Goal: Communication & Community: Answer question/provide support

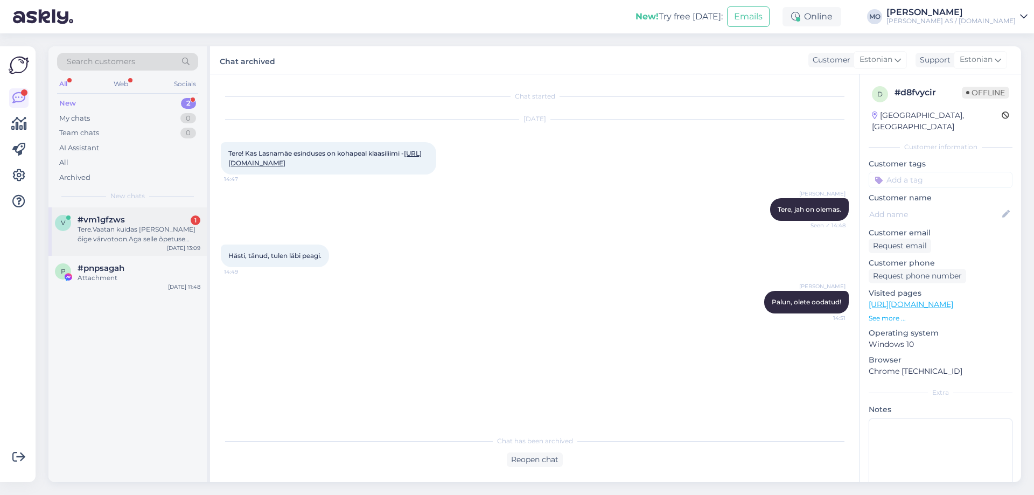
click at [85, 231] on div "Tere.Vaatan kuidas [PERSON_NAME] õige värvotoon.Aga selle õpetuse järgi on mul …" at bounding box center [139, 234] width 123 height 19
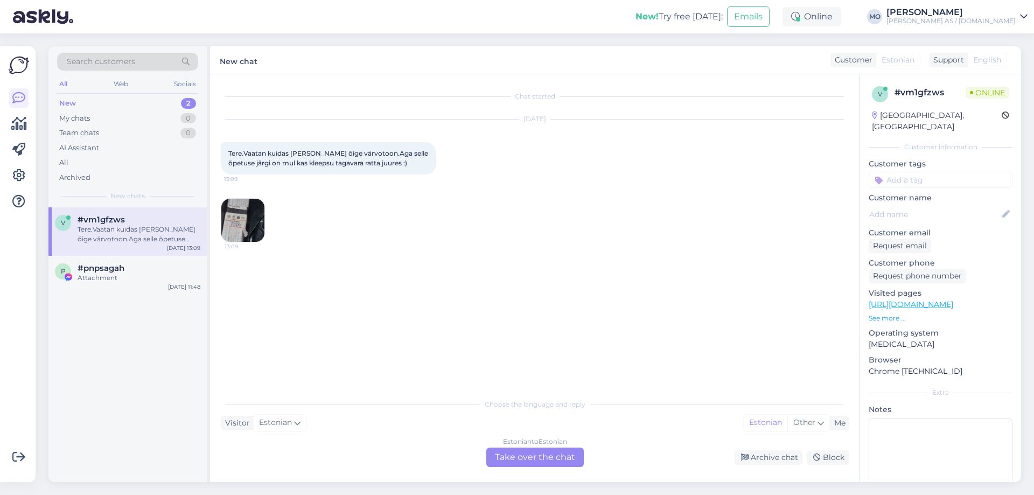
click at [239, 225] on img at bounding box center [242, 220] width 43 height 43
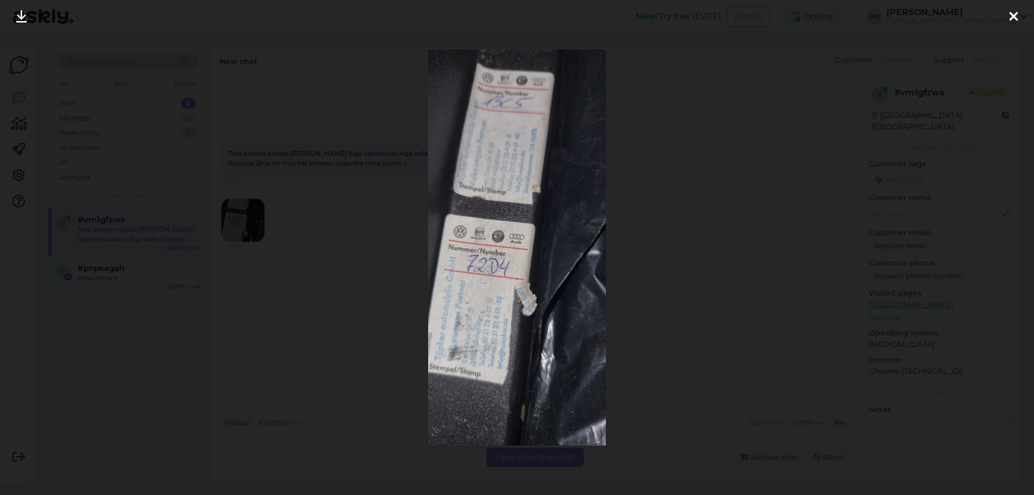
click at [1019, 11] on div at bounding box center [1014, 17] width 22 height 34
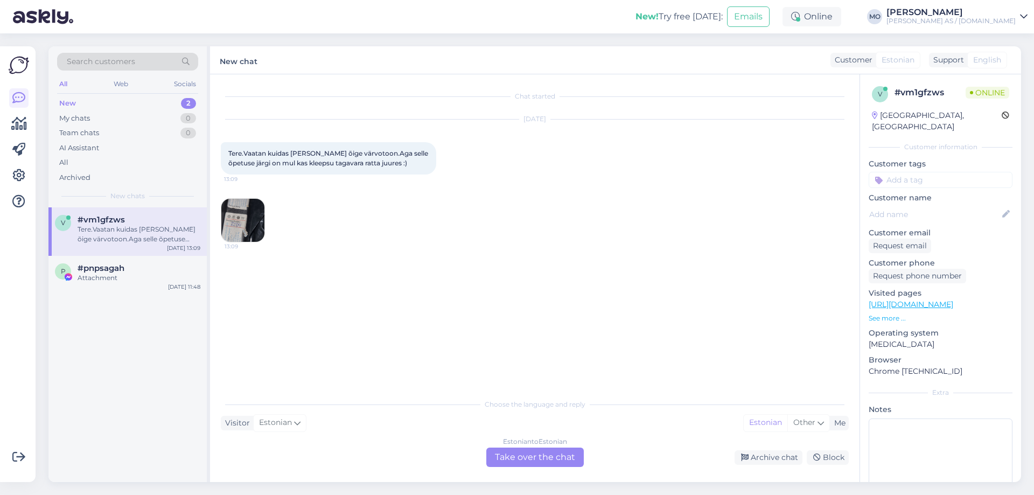
click at [544, 460] on div "Estonian to Estonian Take over the chat" at bounding box center [534, 457] width 97 height 19
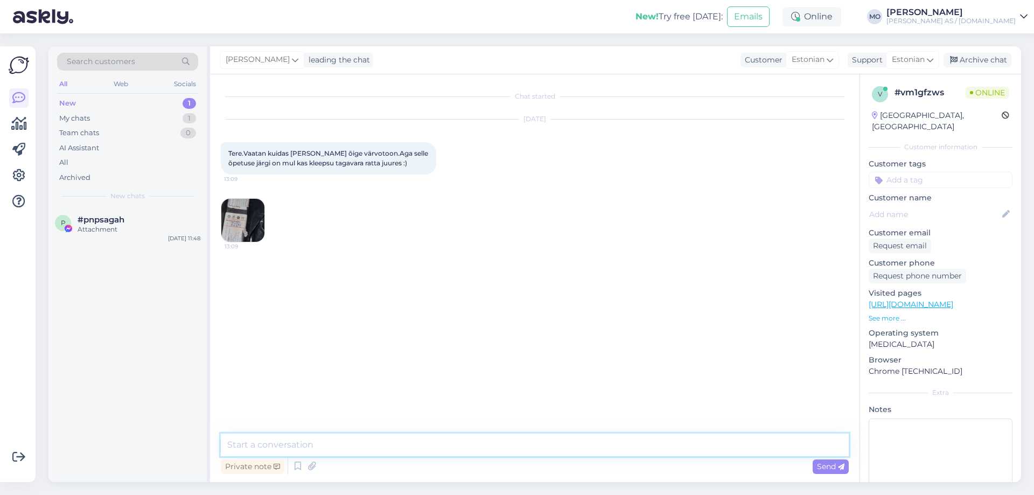
click at [262, 440] on textarea at bounding box center [535, 445] width 628 height 23
paste textarea "[table] [tr][th]Group C[/th][th]Pr[/th][th]GFr[/th][th]GAr[/th][th]GDr[/th][th]…"
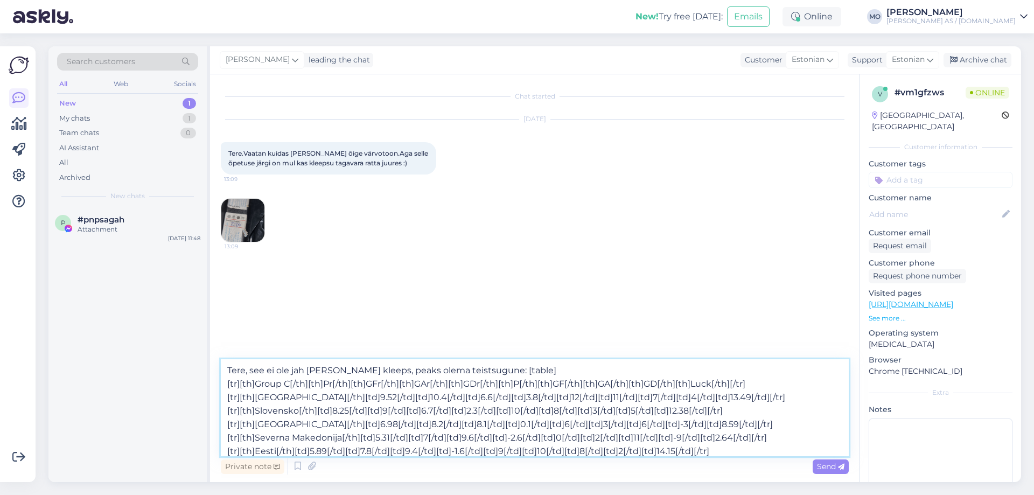
drag, startPoint x: 294, startPoint y: 451, endPoint x: 494, endPoint y: 360, distance: 220.1
click at [494, 360] on textarea "Tere, see ei ole jah [PERSON_NAME] kleeps, peaks olema teistsugune: [table] [tr…" at bounding box center [535, 407] width 628 height 97
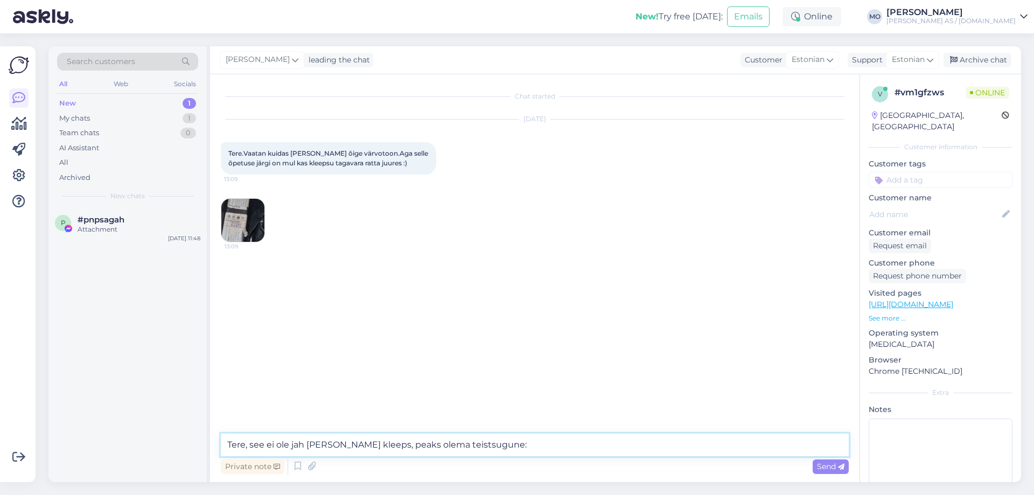
paste textarea "[URL][DOMAIN_NAME]"
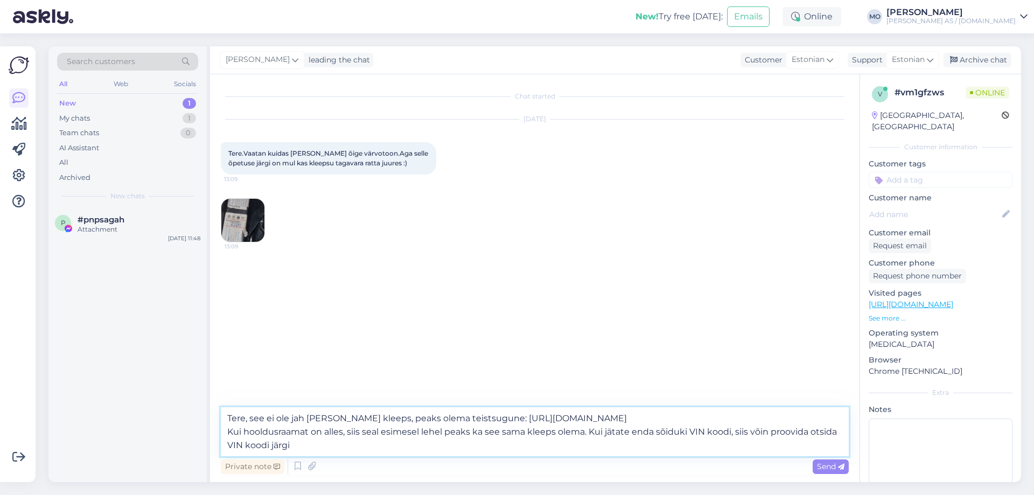
type textarea "Tere, see ei ole jah [PERSON_NAME] kleeps, peaks olema teistsugune: [URL][DOMAI…"
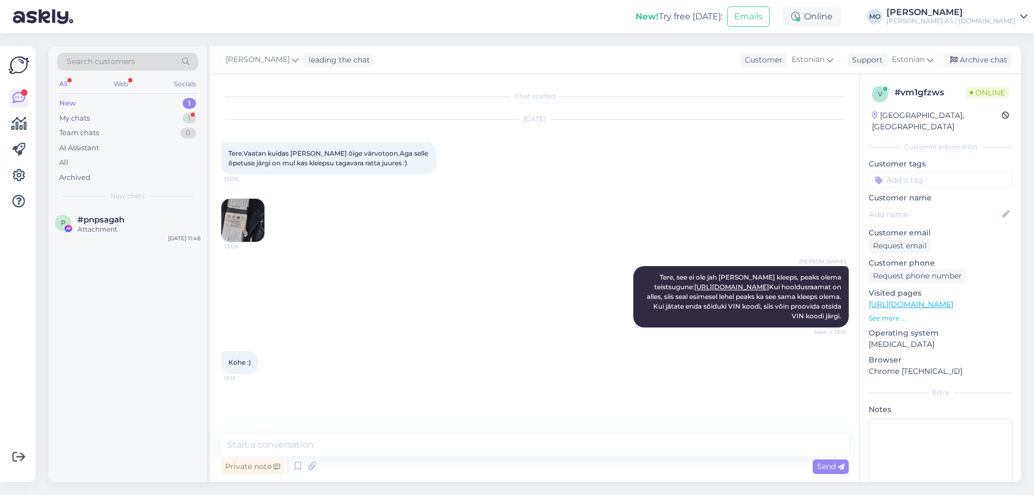
click at [234, 224] on img at bounding box center [242, 220] width 43 height 43
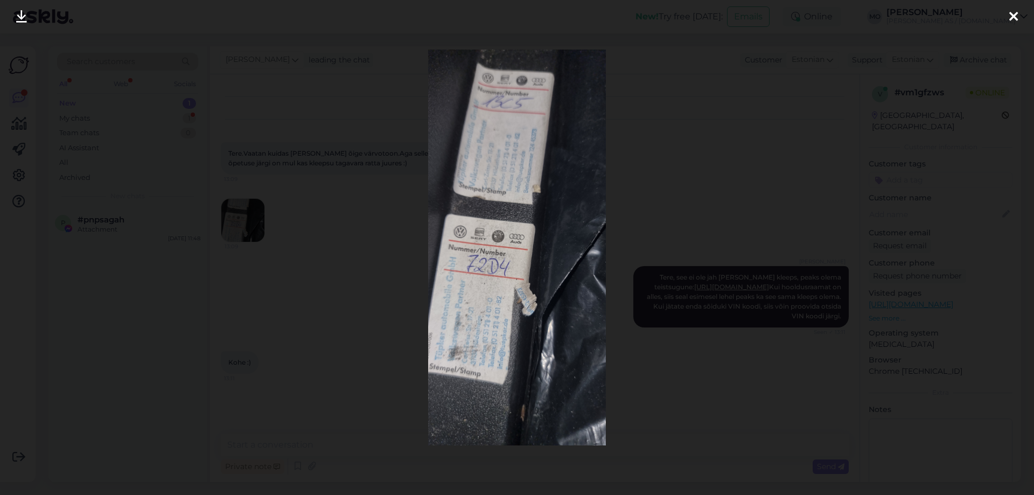
click at [341, 312] on div at bounding box center [517, 247] width 1034 height 495
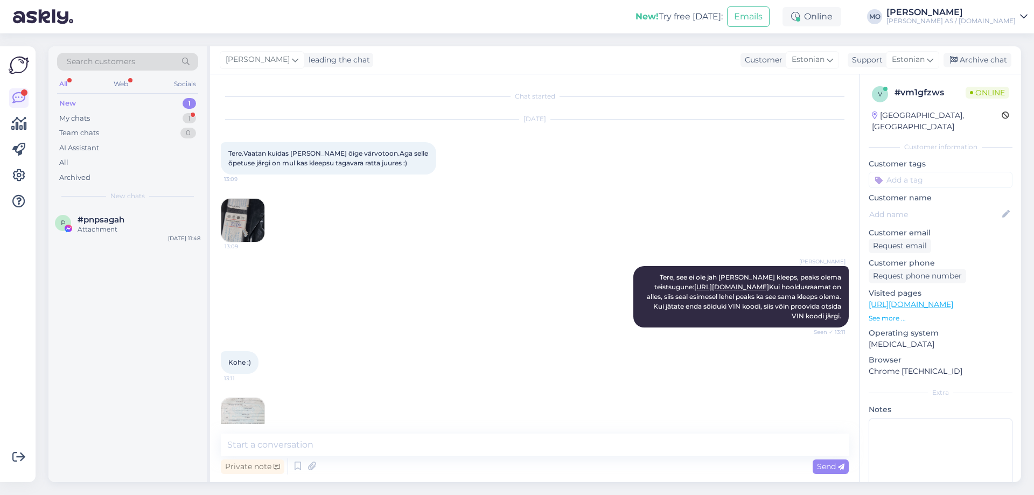
scroll to position [30, 0]
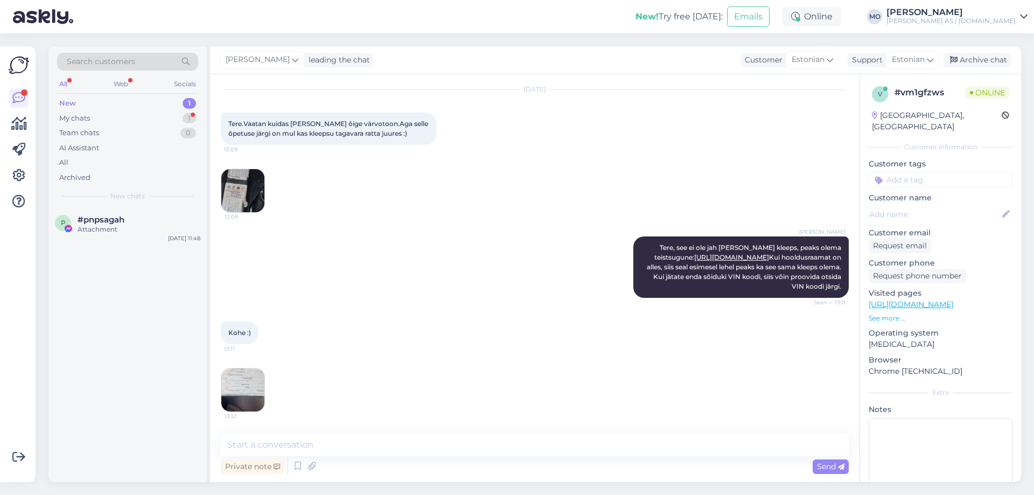
click at [245, 391] on img at bounding box center [242, 389] width 43 height 43
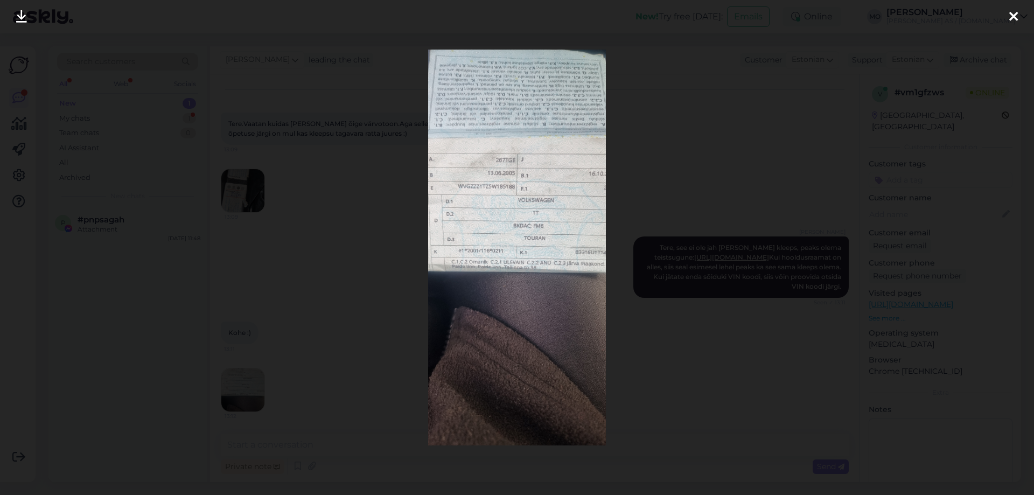
scroll to position [76, 0]
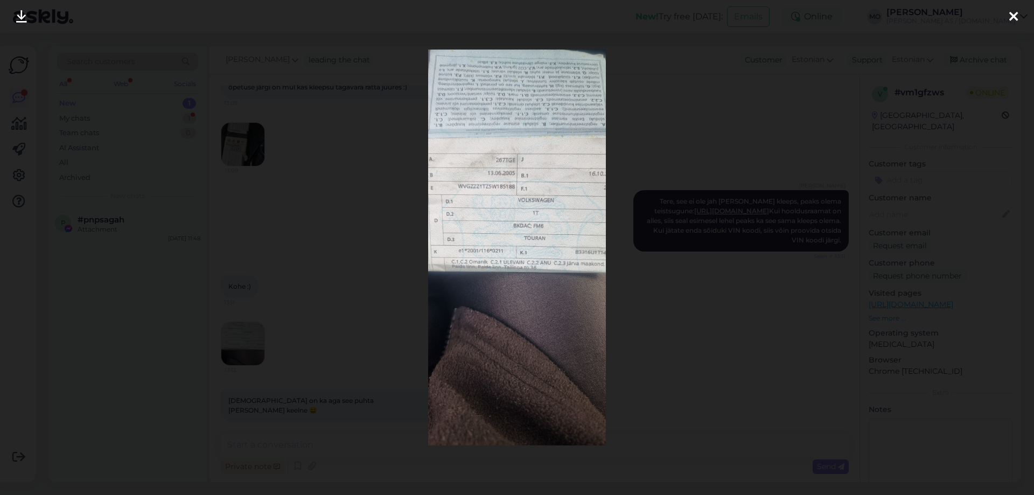
click at [709, 322] on div at bounding box center [517, 247] width 1034 height 495
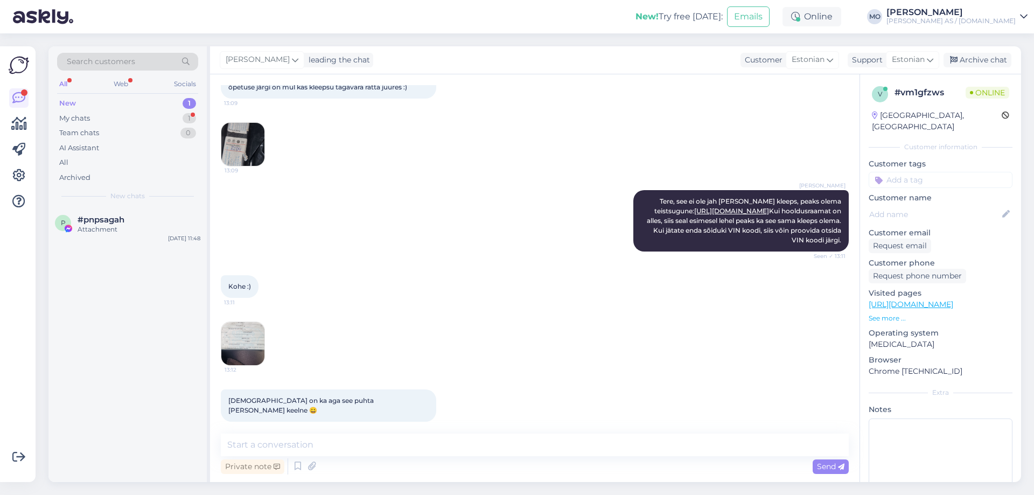
click at [243, 153] on img at bounding box center [242, 144] width 43 height 43
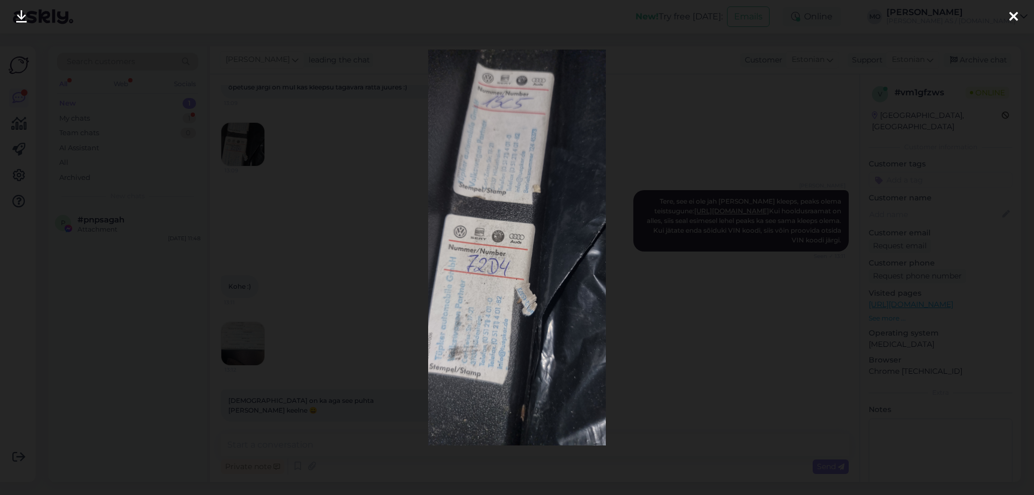
click at [640, 325] on div at bounding box center [517, 247] width 1034 height 495
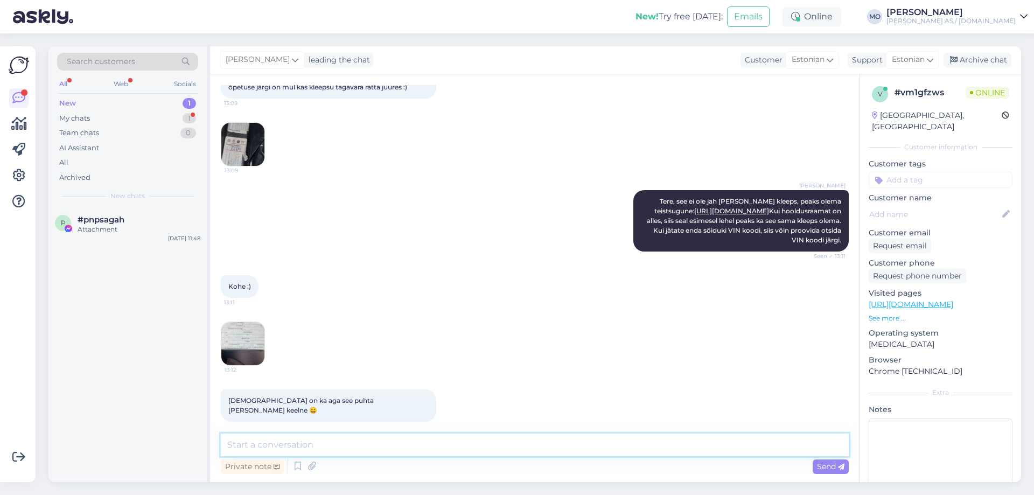
click at [266, 448] on textarea at bounding box center [535, 445] width 628 height 23
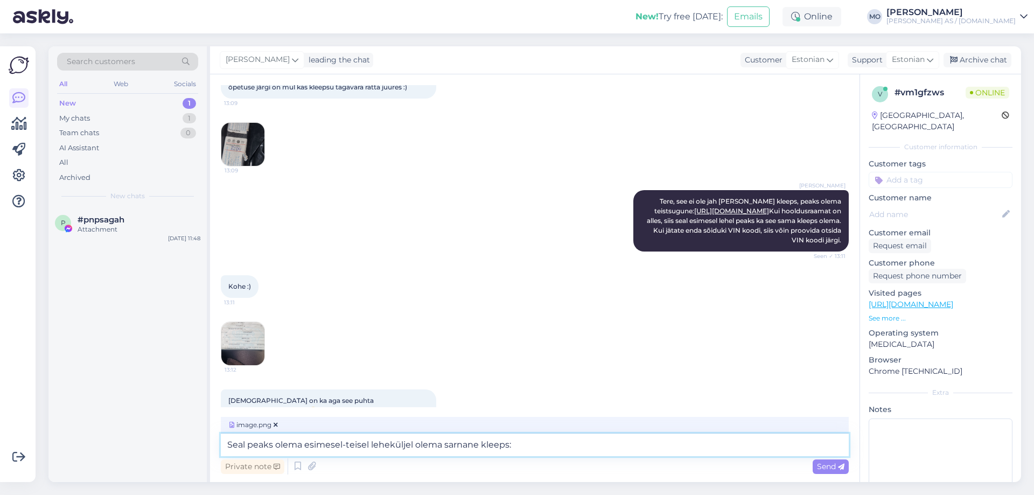
drag, startPoint x: 442, startPoint y: 445, endPoint x: 416, endPoint y: 444, distance: 25.9
click at [416, 444] on textarea "Seal peaks olema esimesel-teisel leheküljel olema sarnane kleeps:" at bounding box center [535, 445] width 628 height 23
click at [499, 442] on textarea "Seal peaks olema esimesel-teisel leheküljel sarnane kleeps:" at bounding box center [535, 445] width 628 height 23
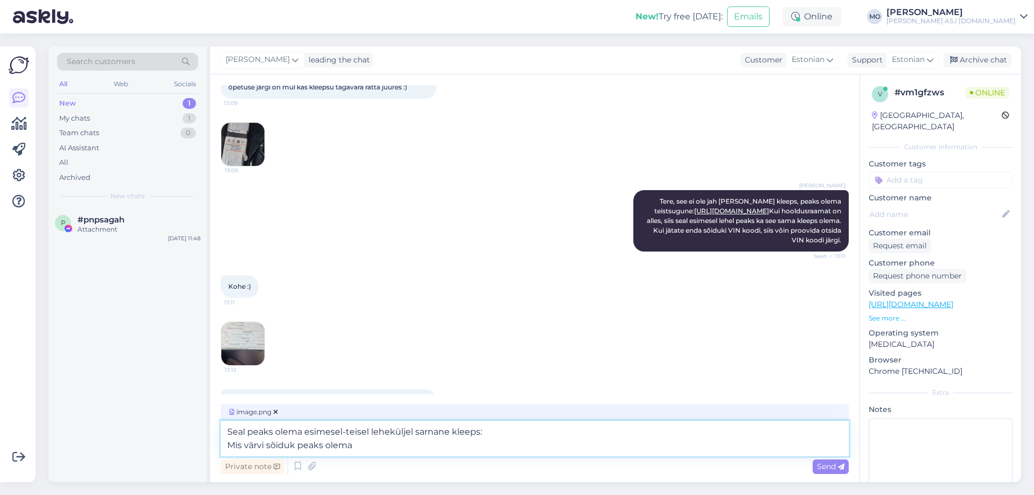
type textarea "Seal peaks olema esimesel-teisel leheküljel sarnane kleeps: Mis värvi sõiduk pe…"
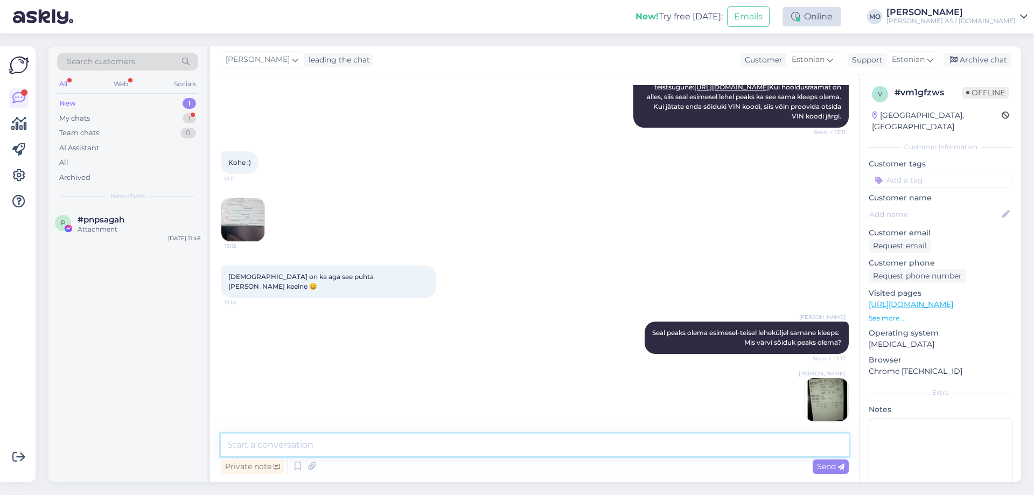
scroll to position [292, 0]
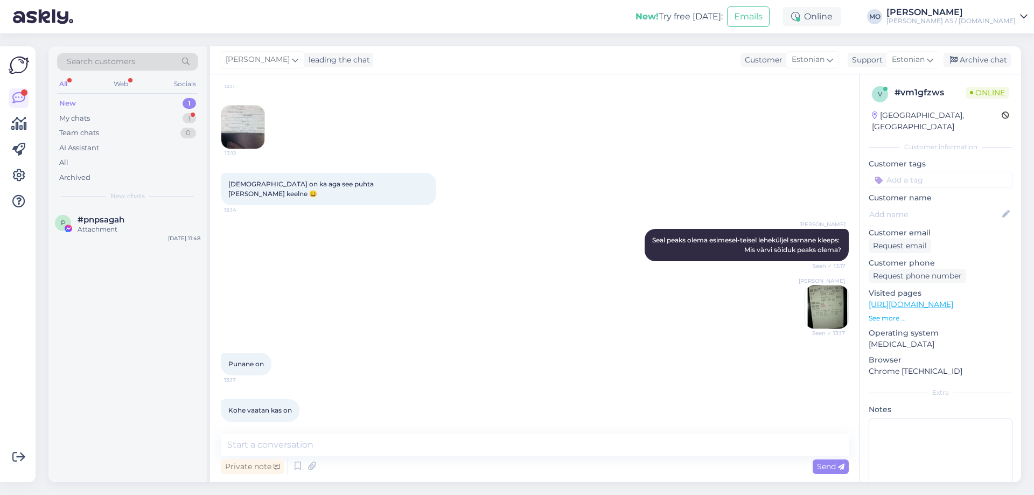
click at [132, 425] on div "p #pnpsagah Attachment [DATE] 11:48" at bounding box center [127, 344] width 158 height 275
click at [284, 450] on textarea at bounding box center [535, 445] width 628 height 23
click at [43, 413] on div "Search customers All Web Socials New 1 My chats 1 Team chats 0 AI Assistant All…" at bounding box center [538, 264] width 992 height 462
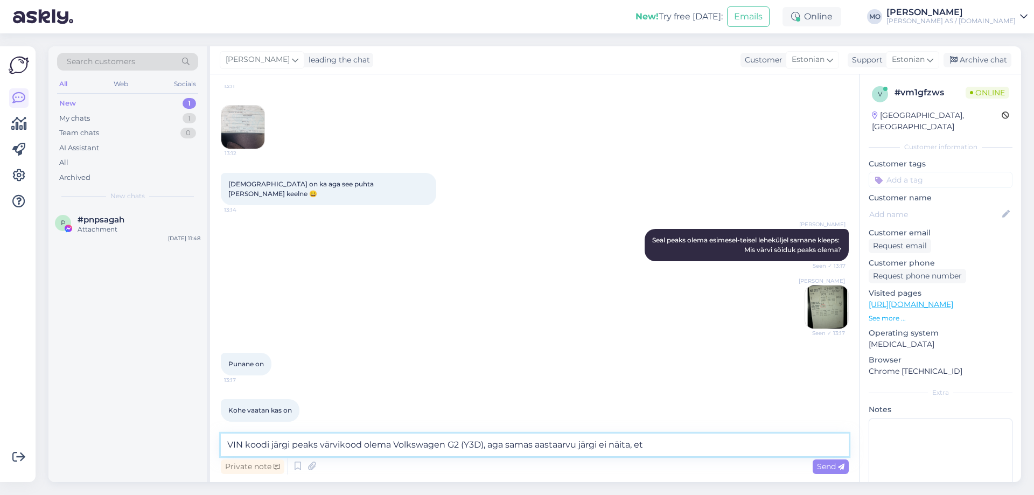
click at [658, 446] on textarea "VIN koodi järgi peaks värvikood olema Volkswagen G2 (Y3D), aga samas aastaarvu …" at bounding box center [535, 445] width 628 height 23
drag, startPoint x: 710, startPoint y: 444, endPoint x: 488, endPoint y: 448, distance: 221.4
click at [488, 448] on textarea "VIN koodi järgi peaks värvikood olema Volkswagen G2 (Y3D), aga samas aastaarvu …" at bounding box center [535, 445] width 628 height 23
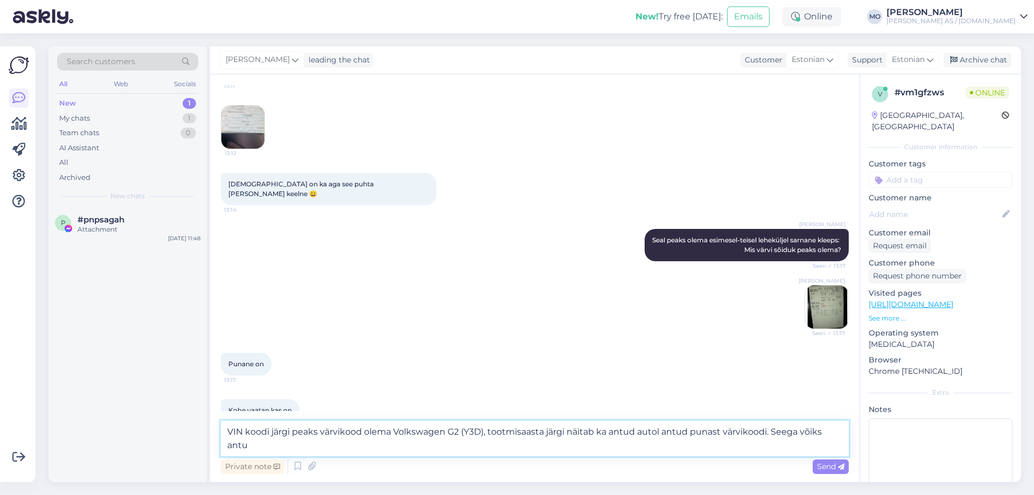
scroll to position [304, 0]
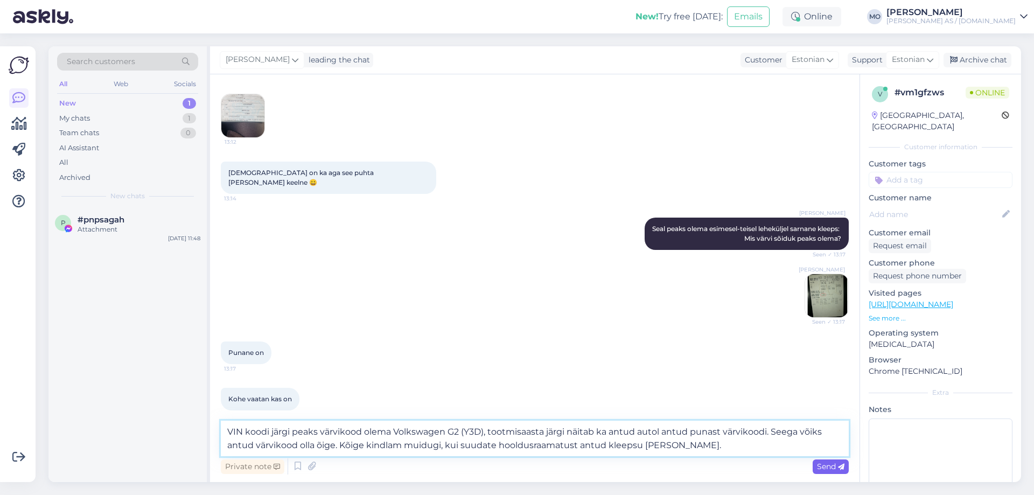
type textarea "VIN koodi järgi peaks värvikood olema Volkswagen G2 (Y3D), tootmisaasta järgi n…"
click at [837, 464] on span "Send" at bounding box center [830, 467] width 27 height 10
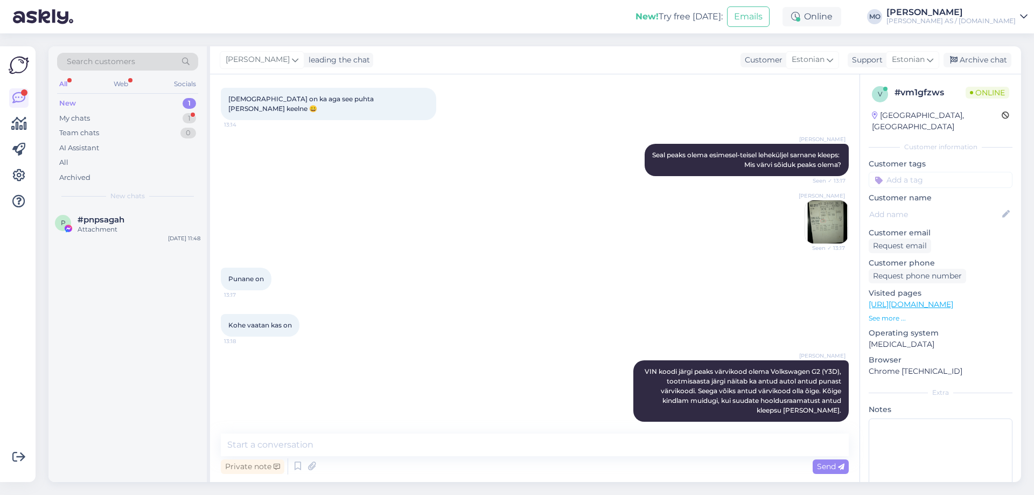
scroll to position [492, 0]
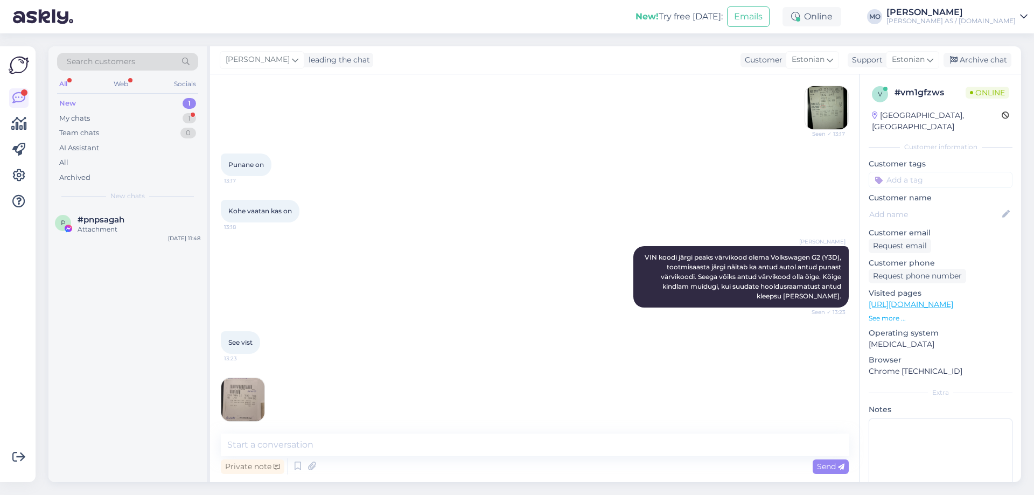
click at [242, 387] on img at bounding box center [242, 399] width 43 height 43
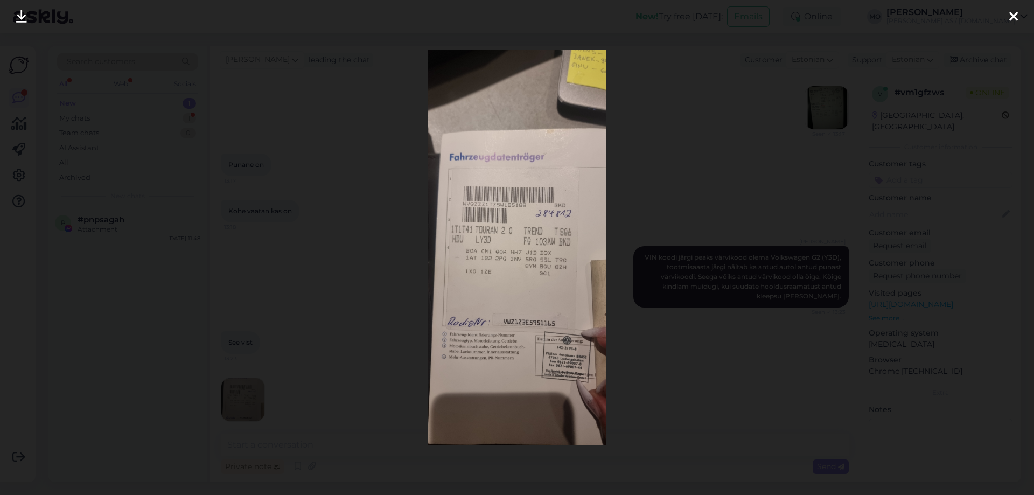
click at [364, 431] on div at bounding box center [517, 247] width 1034 height 495
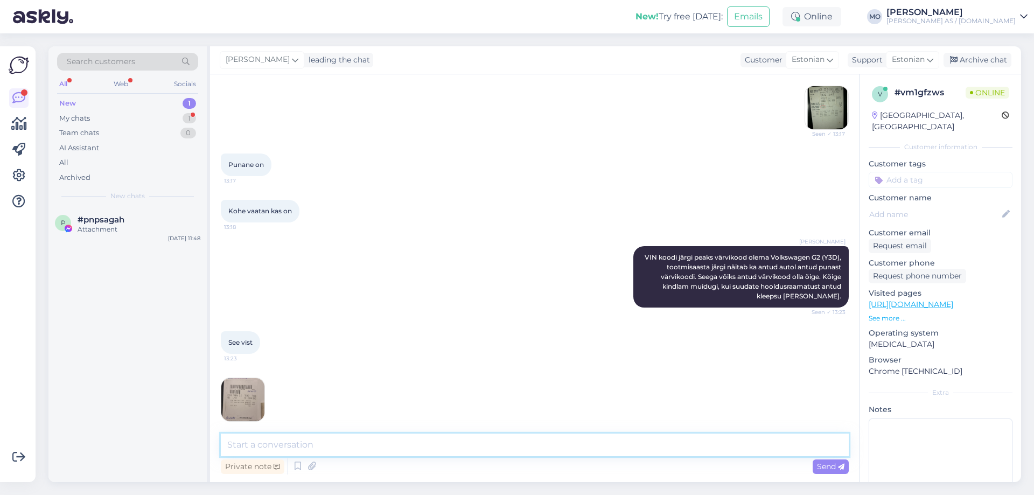
scroll to position [503, 0]
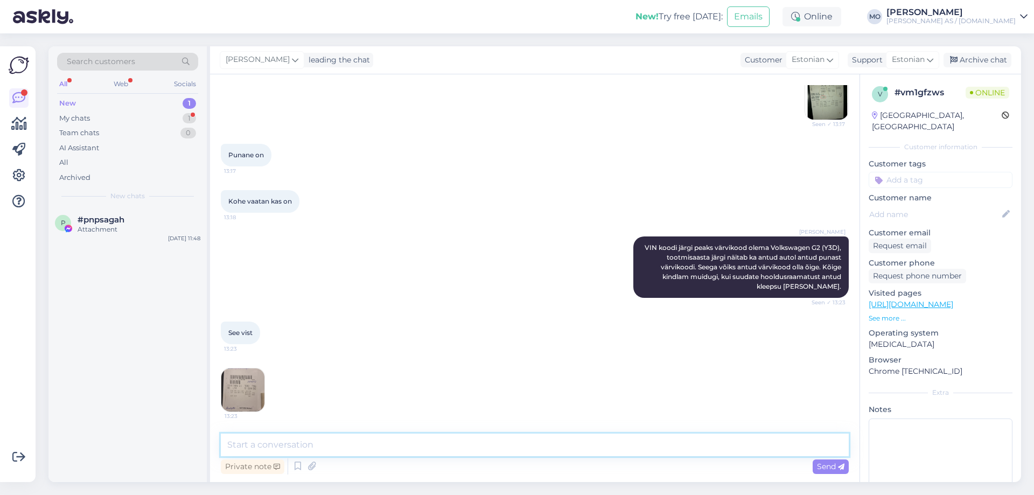
click at [322, 442] on textarea at bounding box center [535, 445] width 628 height 23
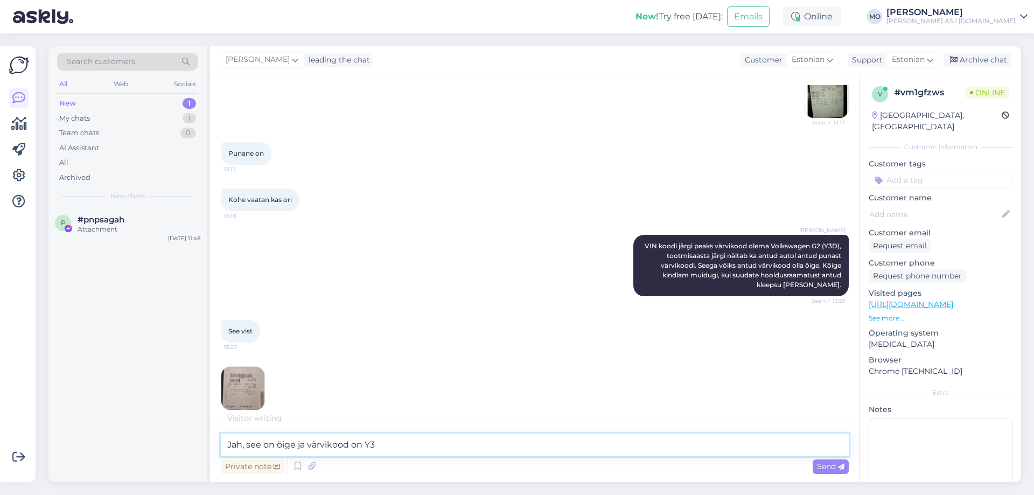
type textarea "Jah, see on õige ja värvikood on Y3D"
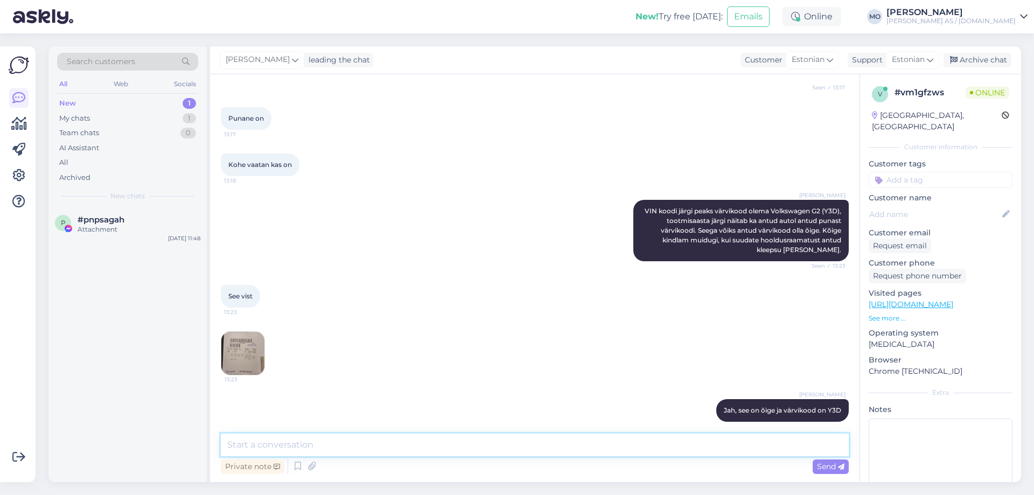
scroll to position [584, 0]
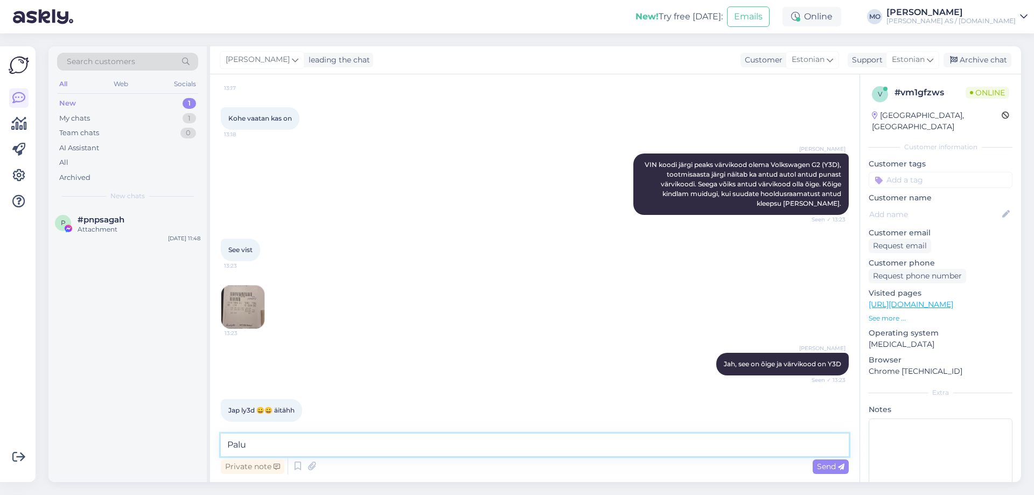
type textarea "Palun"
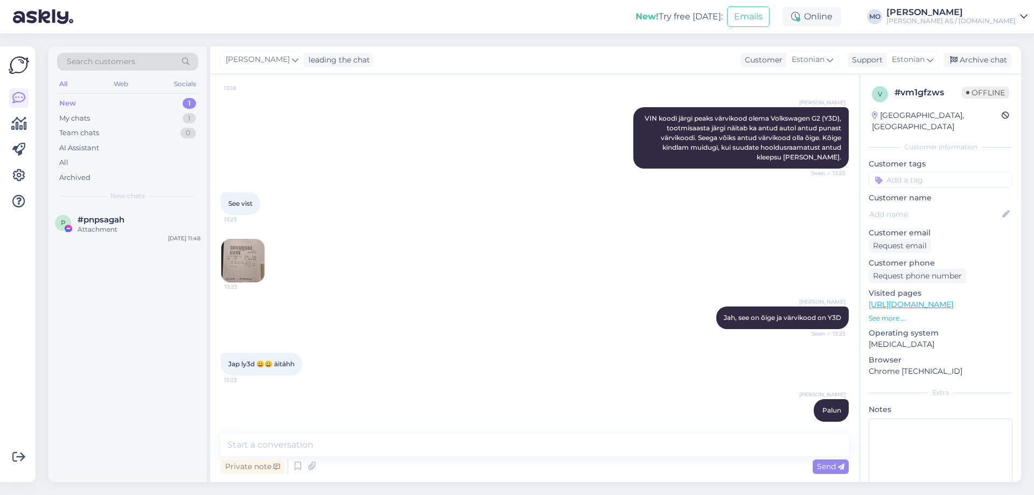
click at [243, 249] on img at bounding box center [242, 260] width 43 height 43
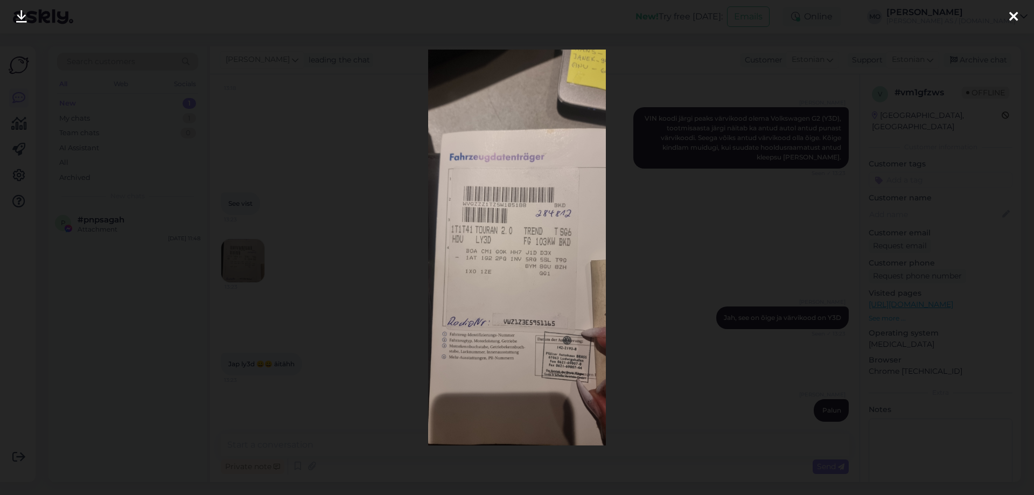
click at [666, 229] on div at bounding box center [517, 247] width 1034 height 495
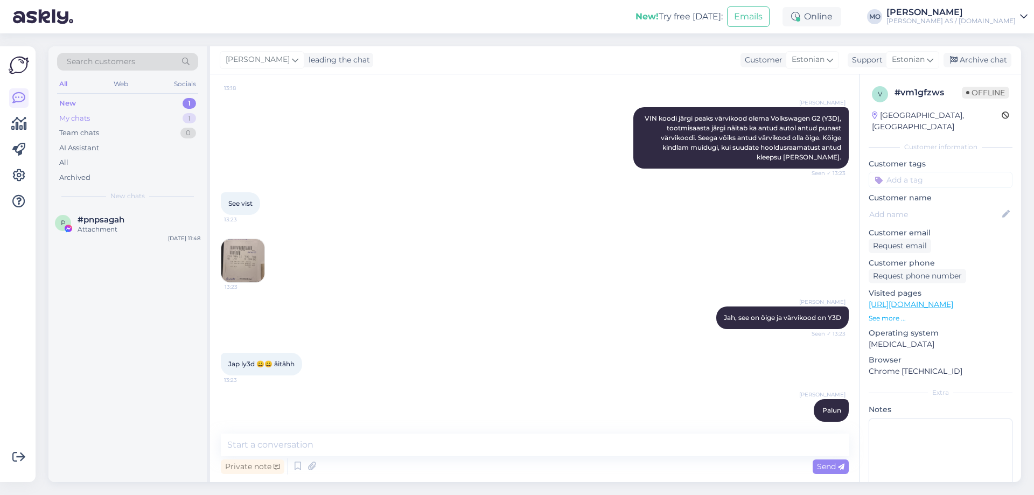
click at [71, 117] on div "My chats" at bounding box center [74, 118] width 31 height 11
click at [92, 222] on span "#vm1gfzws" at bounding box center [101, 220] width 47 height 10
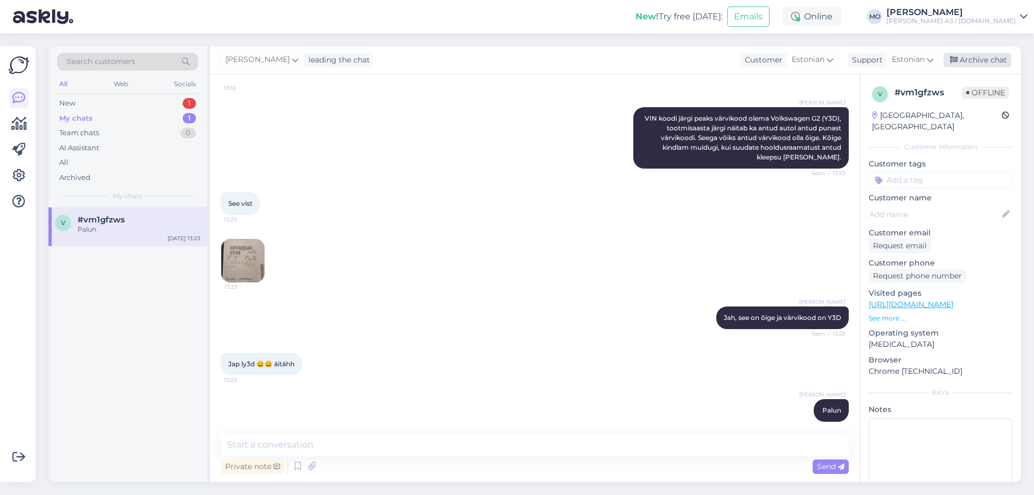
click at [988, 55] on div "Archive chat" at bounding box center [978, 60] width 68 height 15
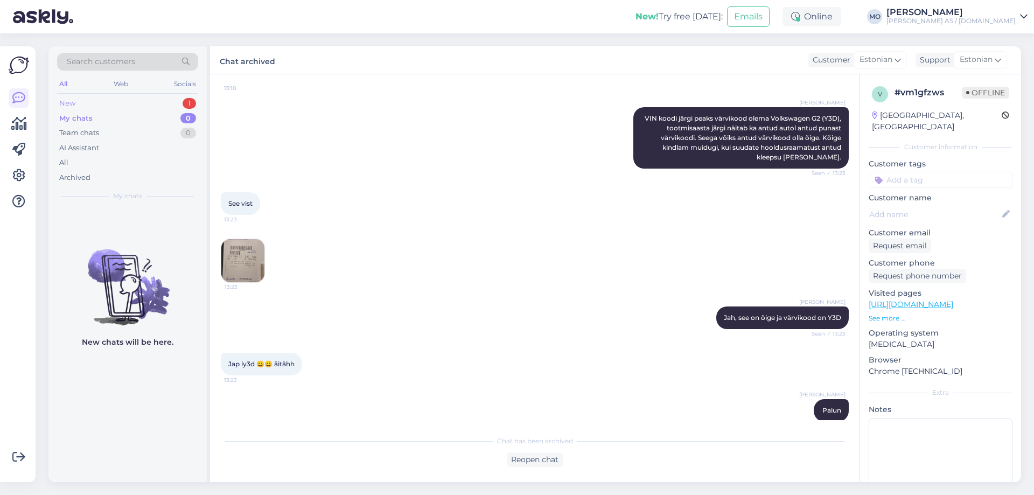
click at [69, 102] on div "New" at bounding box center [67, 103] width 16 height 11
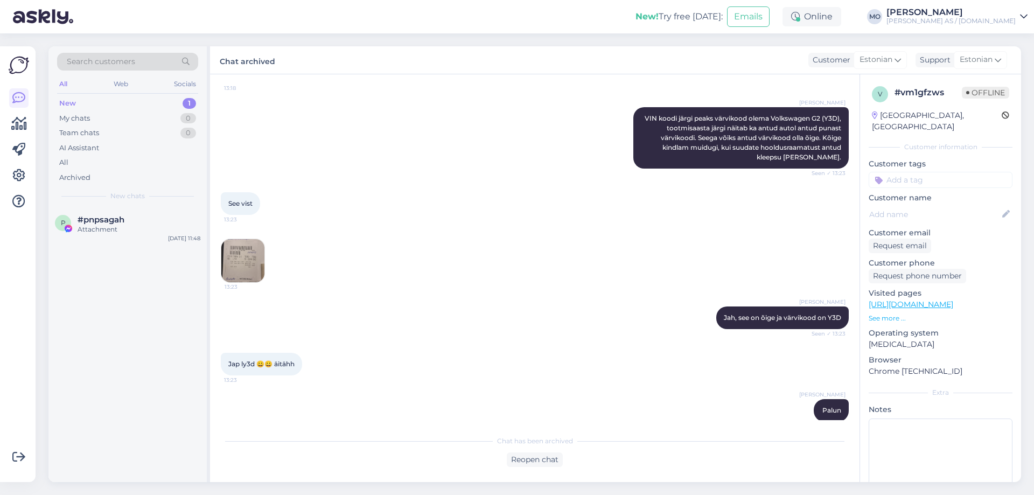
click at [94, 207] on div "Search customers All Web Socials New 1 My chats 0 Team chats 0 AI Assistant All…" at bounding box center [127, 126] width 158 height 161
click at [96, 222] on span "#pnpsagah" at bounding box center [101, 220] width 47 height 10
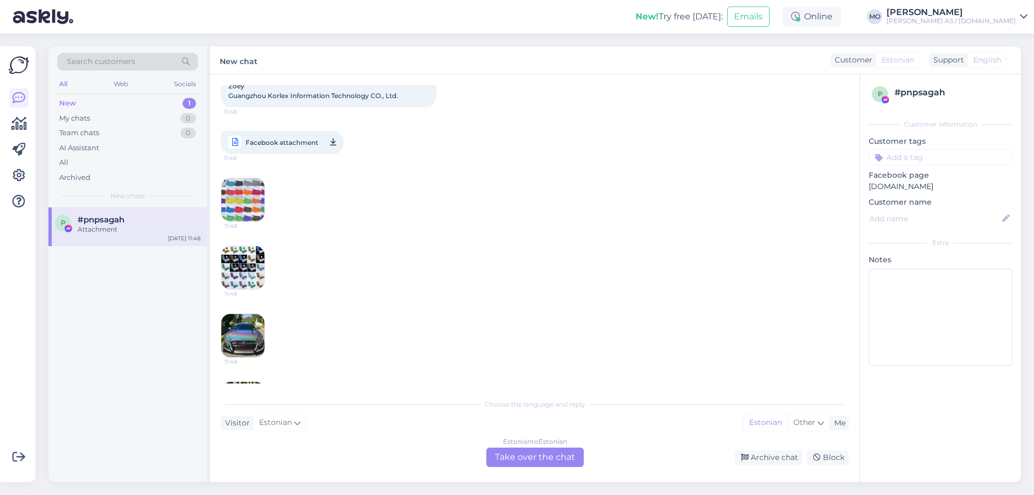
scroll to position [286, 0]
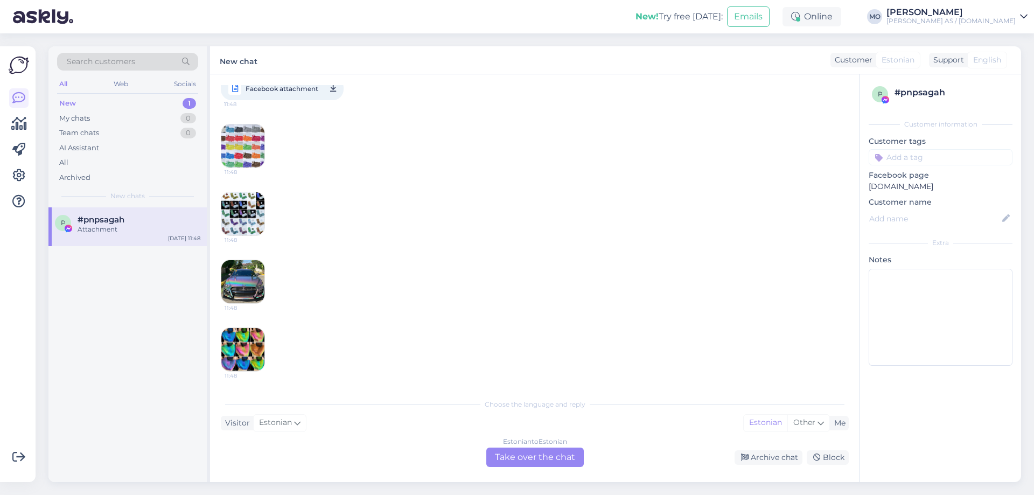
click at [233, 121] on div "11:48 11:48 11:48 11:48" at bounding box center [535, 247] width 628 height 271
click at [232, 134] on img at bounding box center [242, 145] width 43 height 43
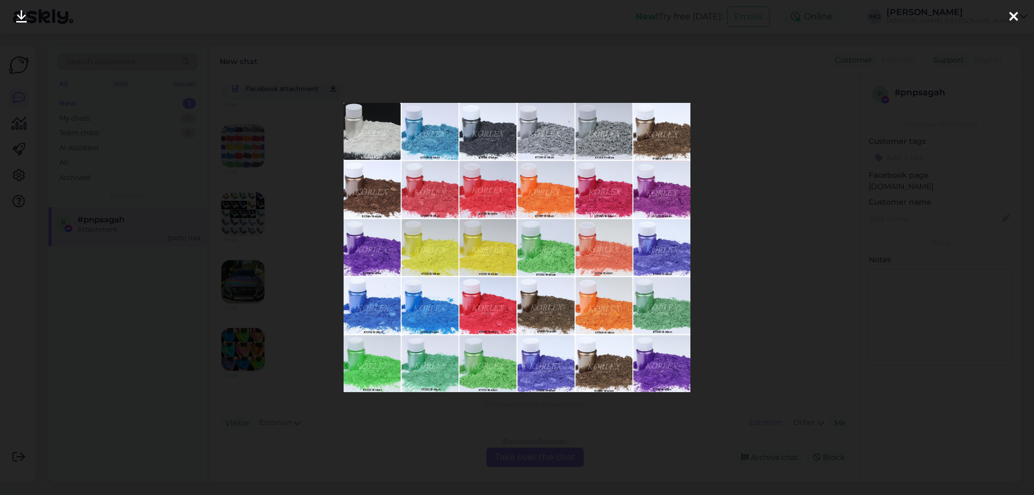
click at [1021, 16] on div at bounding box center [1014, 17] width 22 height 34
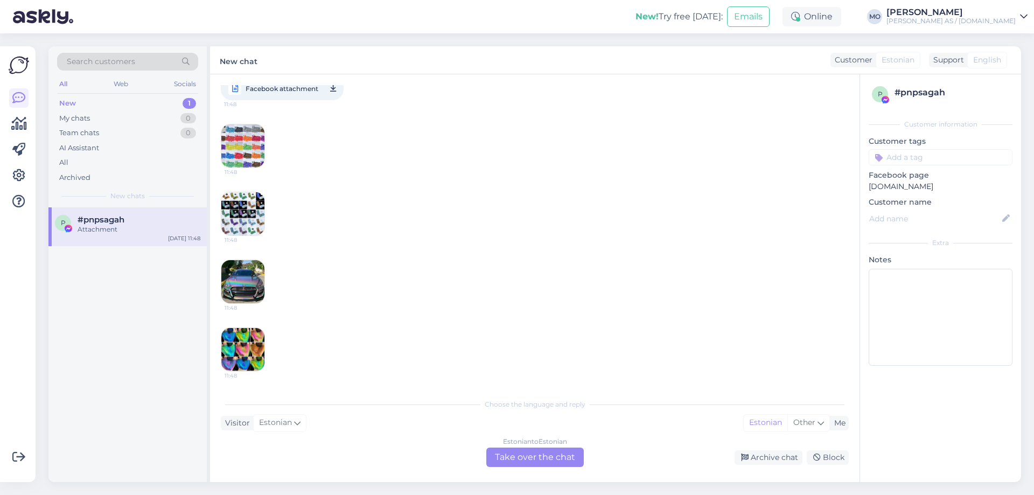
click at [235, 281] on img at bounding box center [242, 281] width 43 height 43
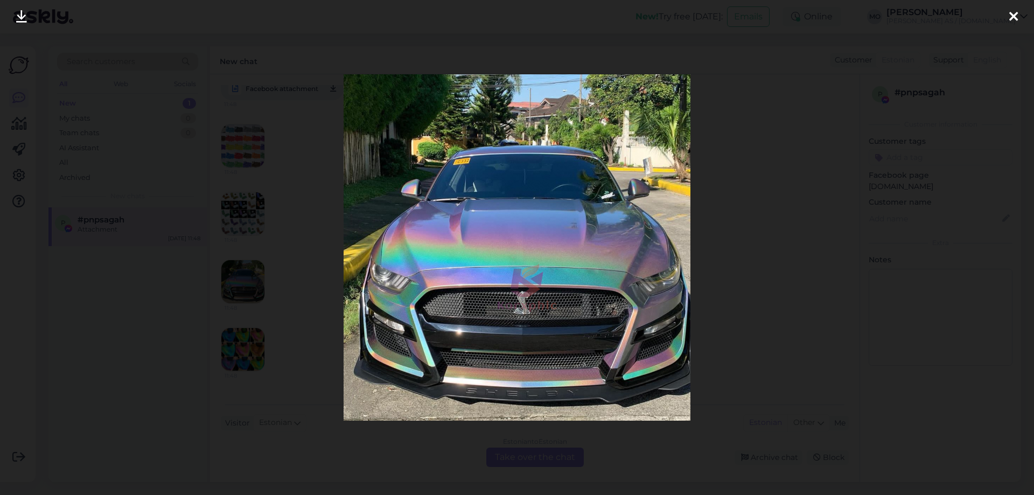
click at [1017, 21] on icon at bounding box center [1013, 17] width 9 height 14
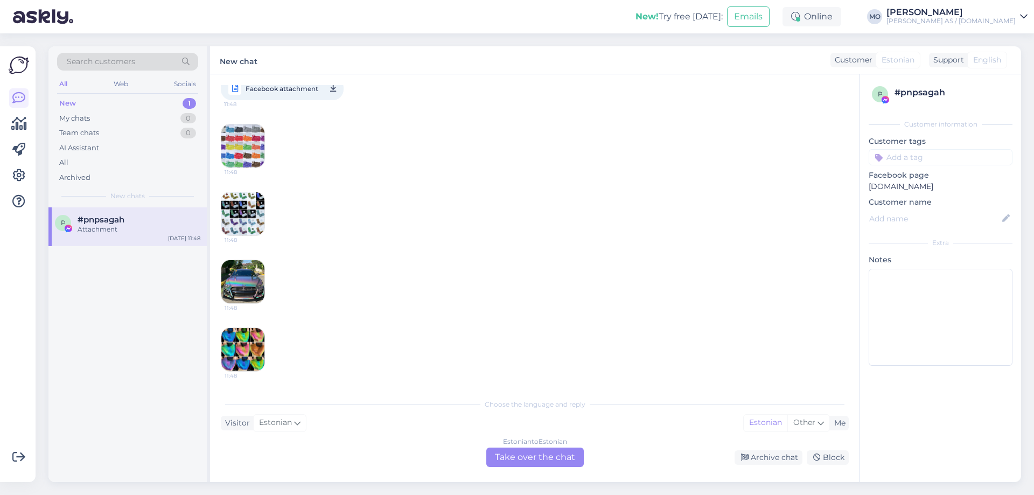
click at [254, 351] on img at bounding box center [242, 349] width 43 height 43
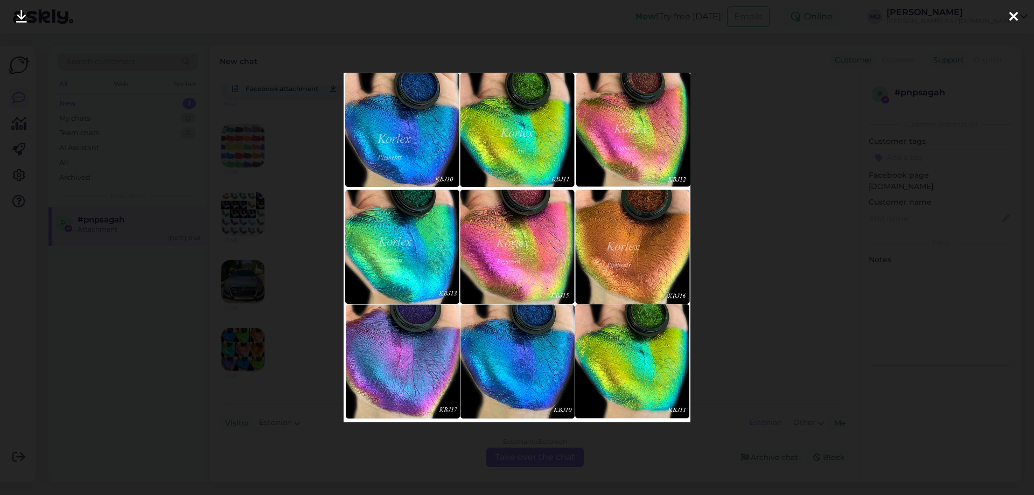
click at [1011, 17] on icon at bounding box center [1013, 17] width 9 height 14
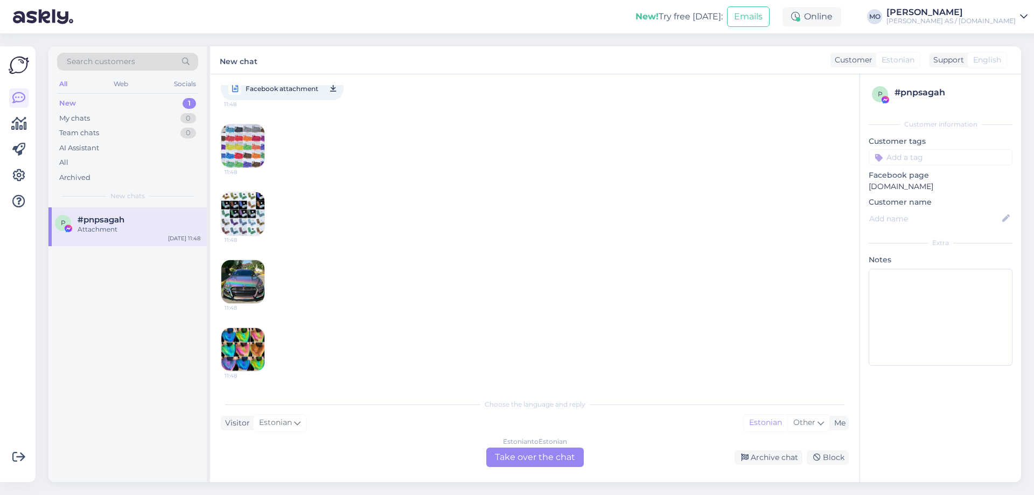
click at [240, 205] on img at bounding box center [242, 213] width 43 height 43
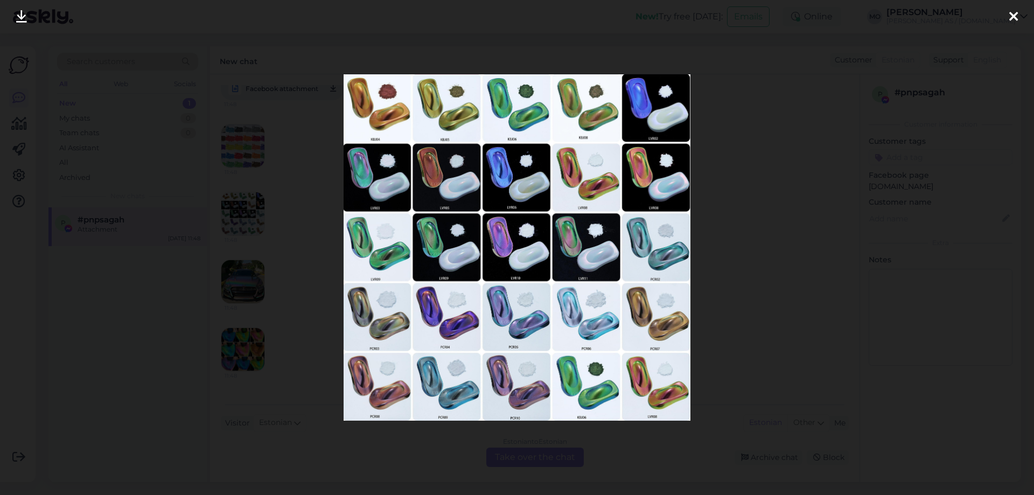
click at [1022, 15] on div at bounding box center [1014, 17] width 22 height 34
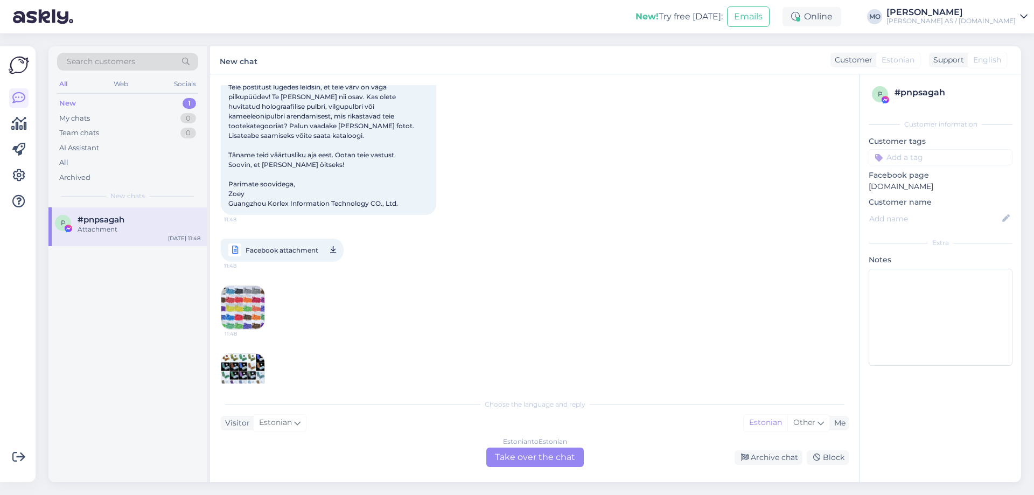
scroll to position [0, 0]
